Goal: Transaction & Acquisition: Download file/media

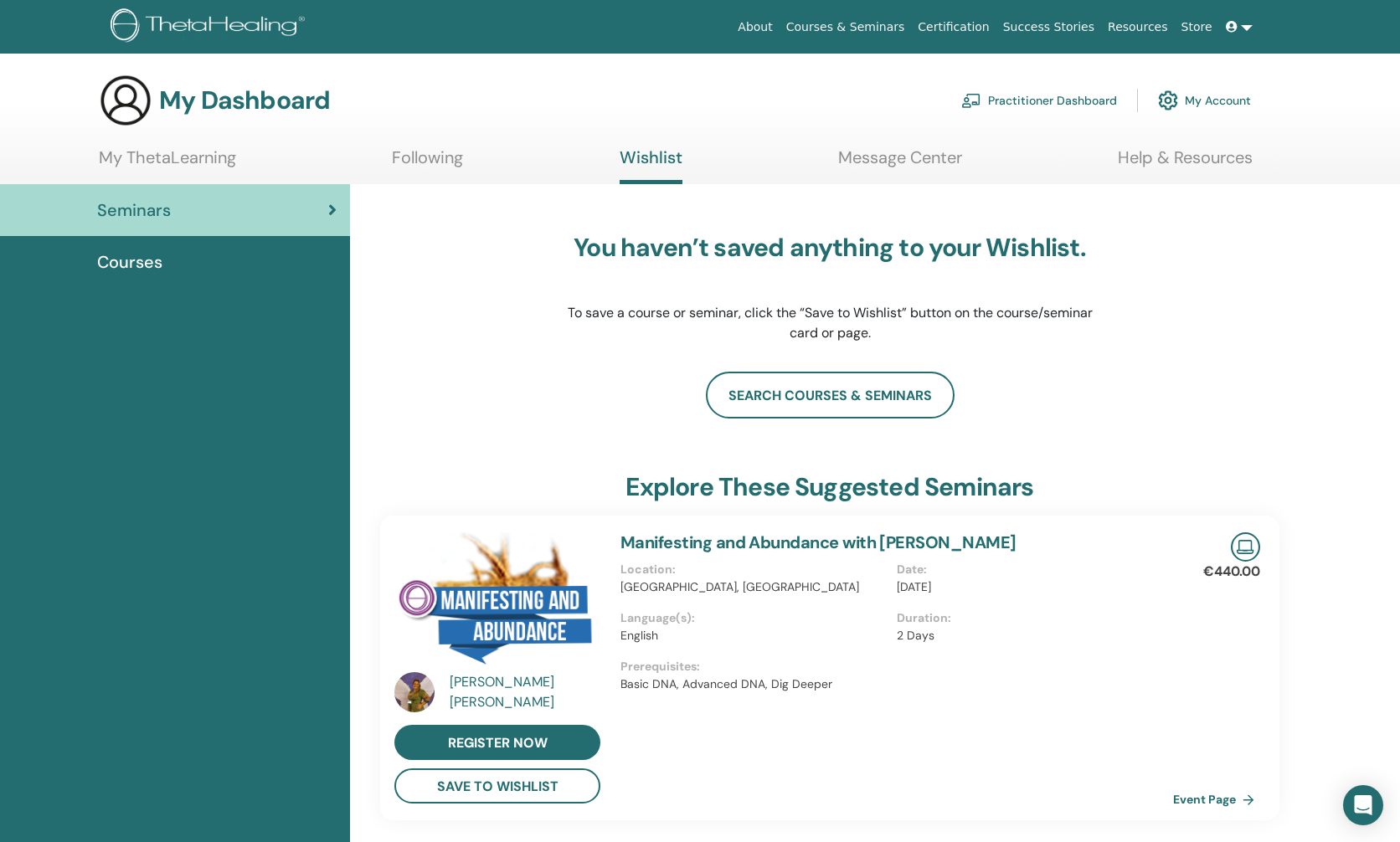
click at [190, 101] on h3 "My Dashboard" at bounding box center [243, 101] width 171 height 30
click at [137, 101] on img at bounding box center [126, 101] width 54 height 54
click at [982, 25] on link "Certification" at bounding box center [952, 27] width 85 height 31
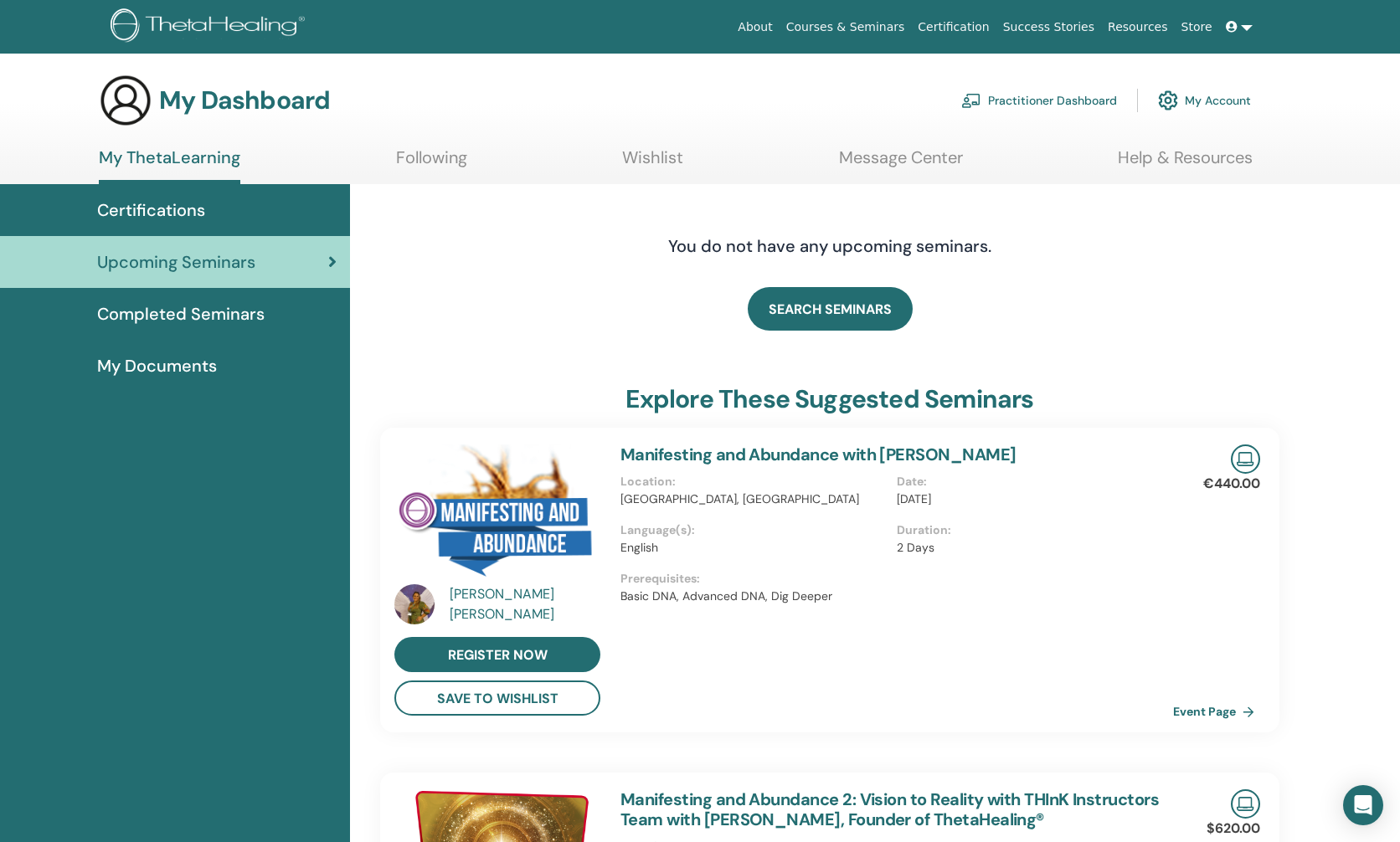
click at [246, 312] on span "Completed Seminars" at bounding box center [180, 313] width 168 height 25
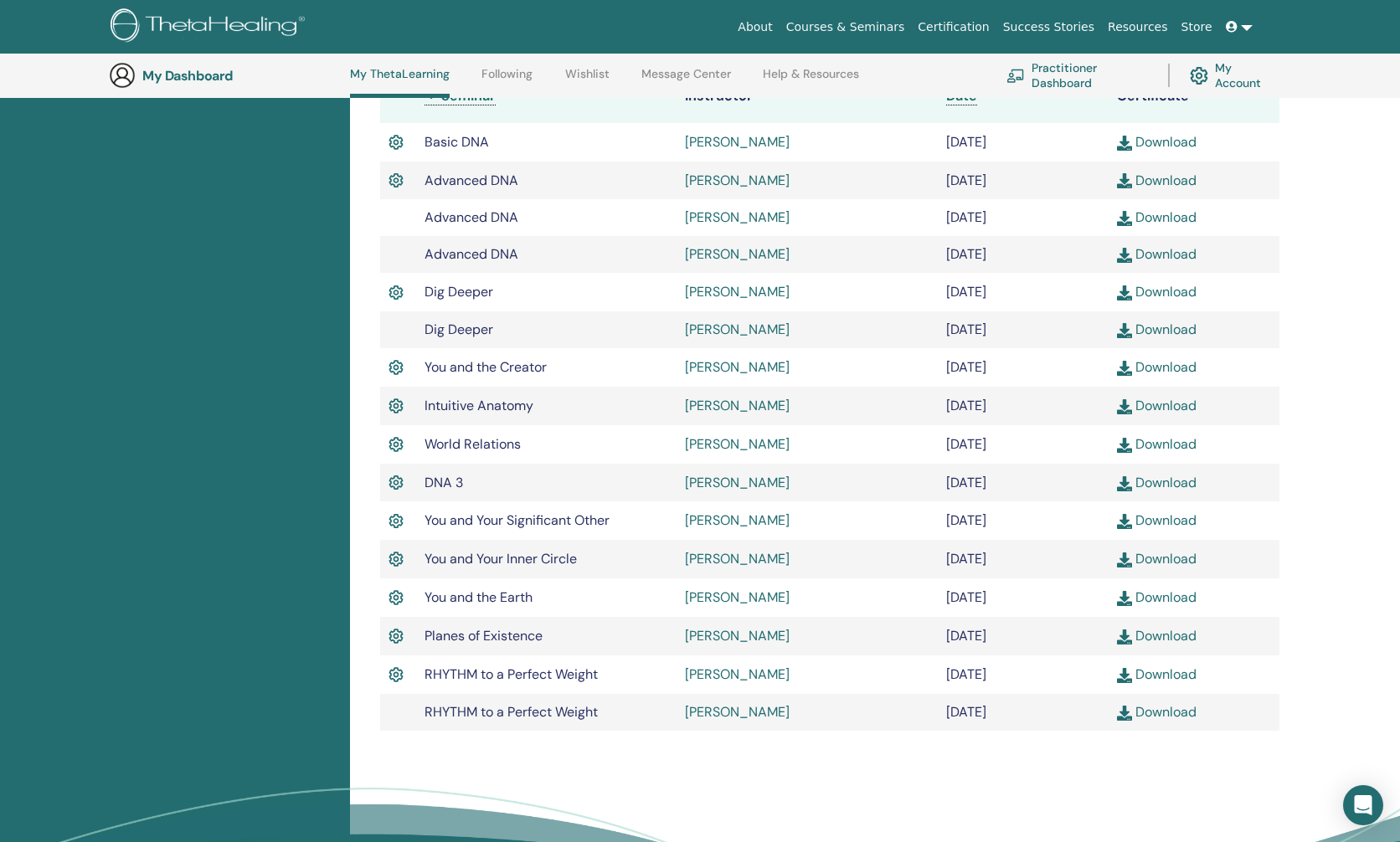
scroll to position [489, 0]
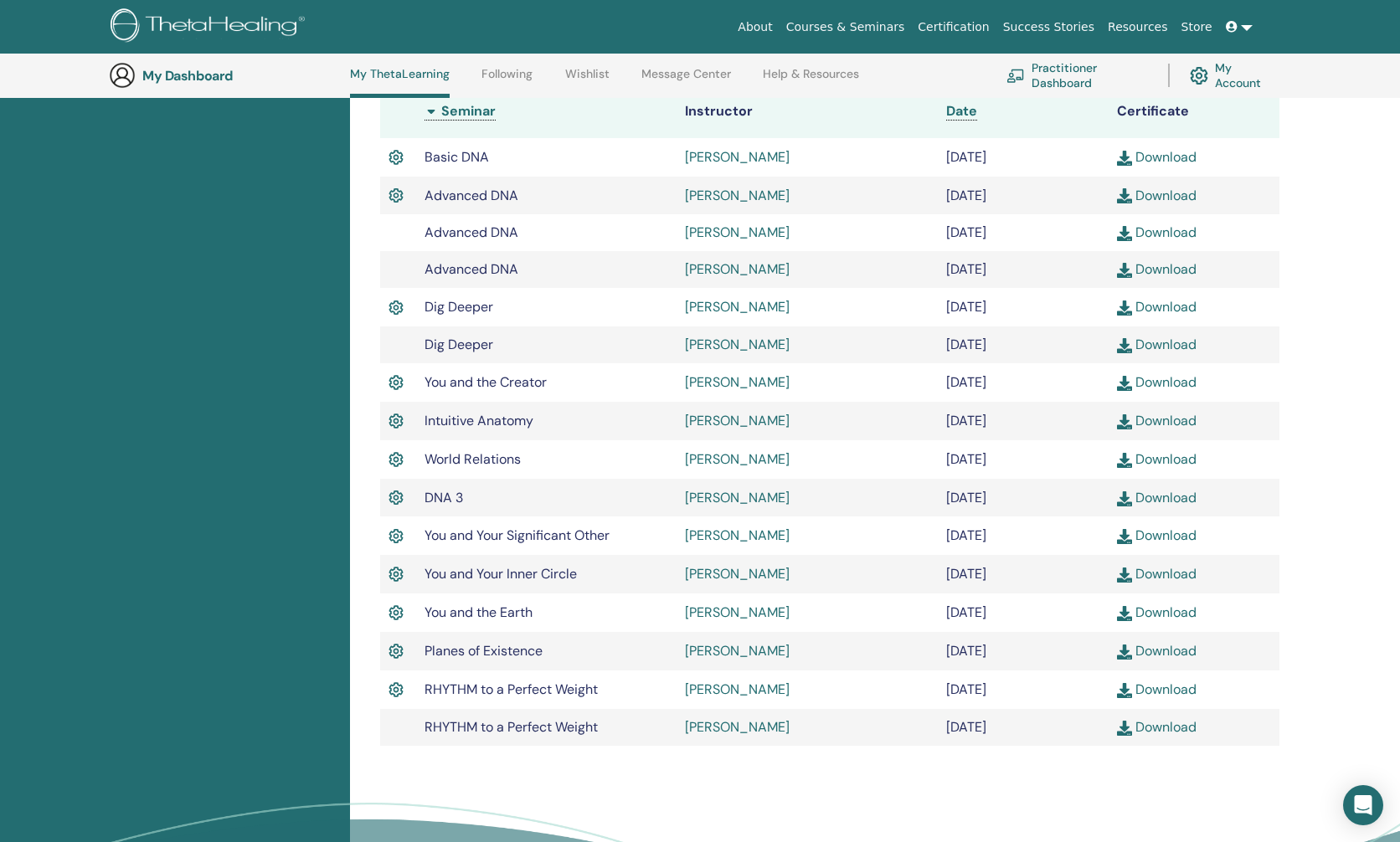
click at [1160, 193] on link "Download" at bounding box center [1157, 196] width 80 height 18
